Goal: Task Accomplishment & Management: Use online tool/utility

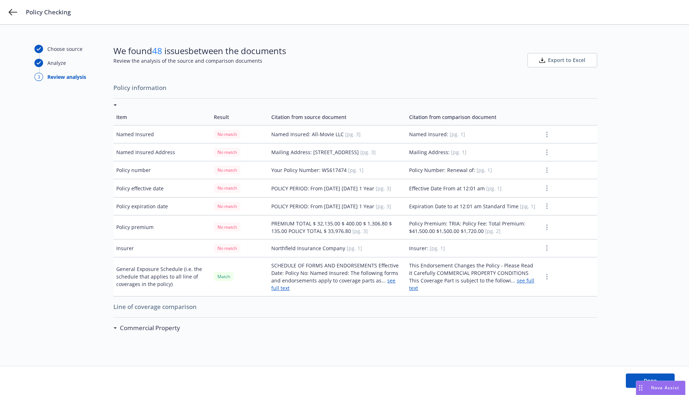
drag, startPoint x: 544, startPoint y: 176, endPoint x: 525, endPoint y: 227, distance: 55.2
click at [525, 227] on tbody "Named Insured No match Named Insured: All-Movie LLC [pg. 3] Named Insured: [pg.…" at bounding box center [355, 211] width 484 height 171
click at [546, 137] on button "button" at bounding box center [546, 134] width 9 height 9
click at [485, 161] on td "Mailing Address: [pg. 1]" at bounding box center [472, 152] width 133 height 18
